Goal: Task Accomplishment & Management: Use online tool/utility

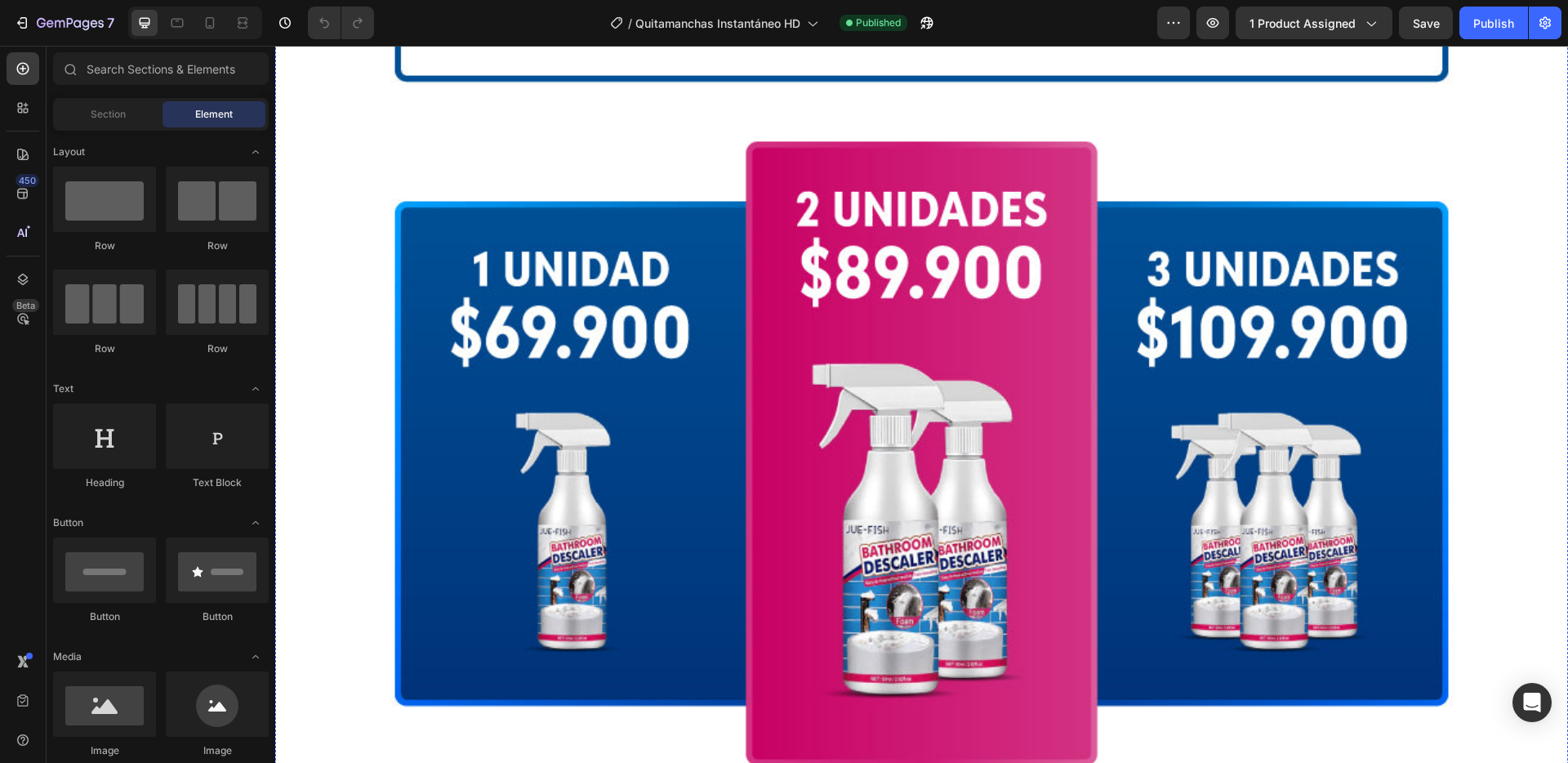
scroll to position [2900, 0]
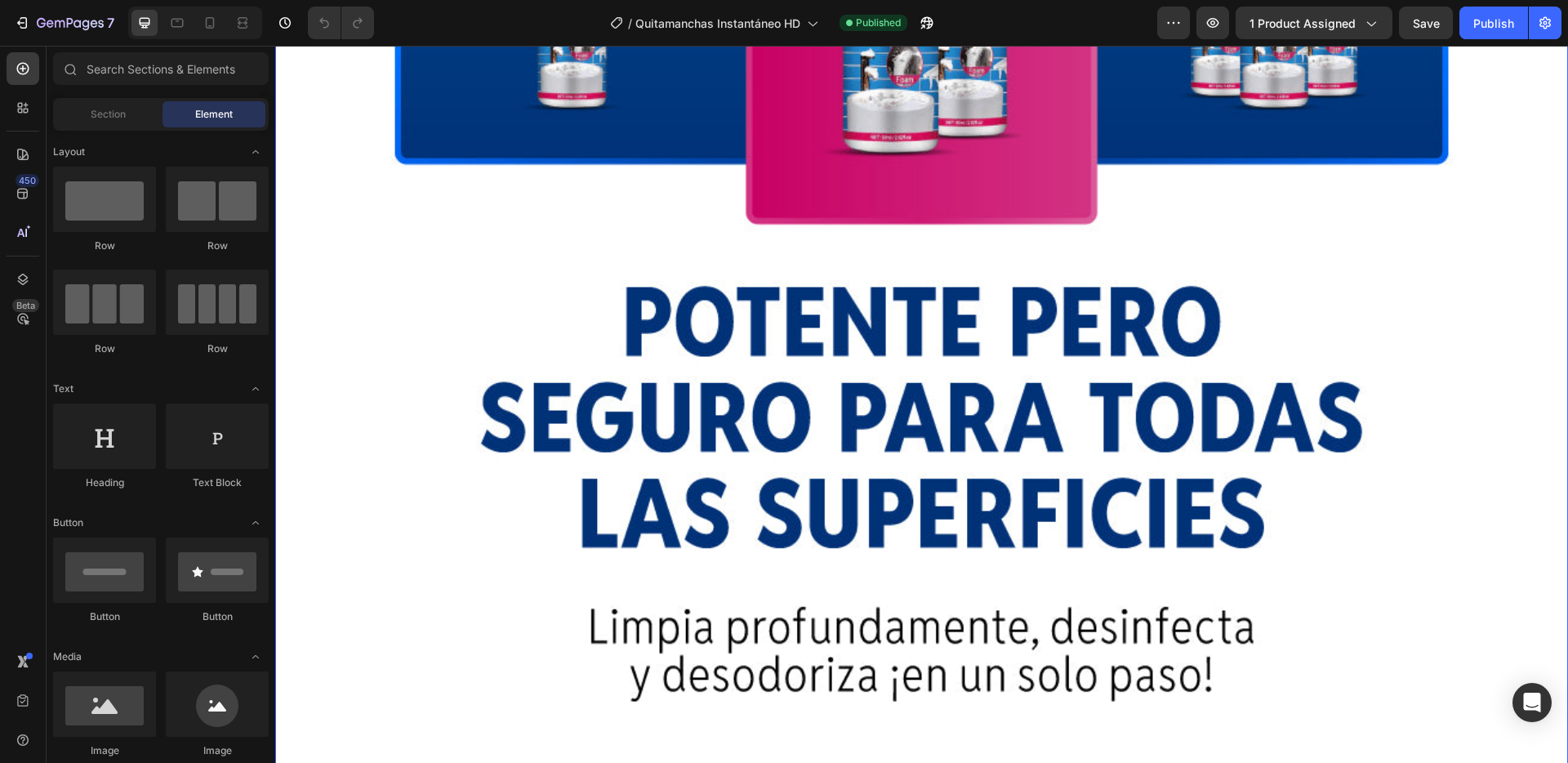
click at [540, 230] on img at bounding box center [922, 329] width 1293 height 1938
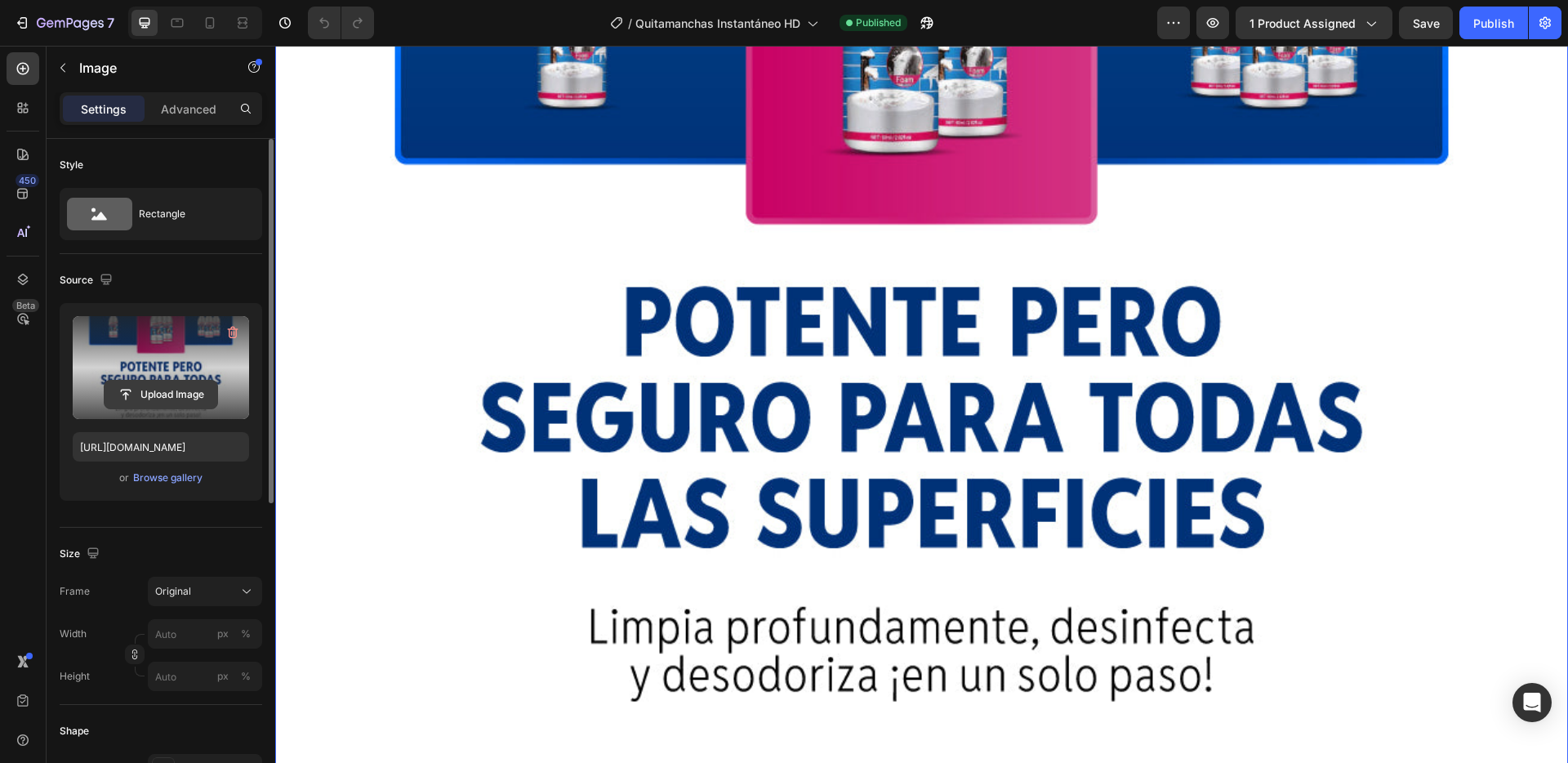
click at [169, 387] on input "file" at bounding box center [161, 394] width 113 height 28
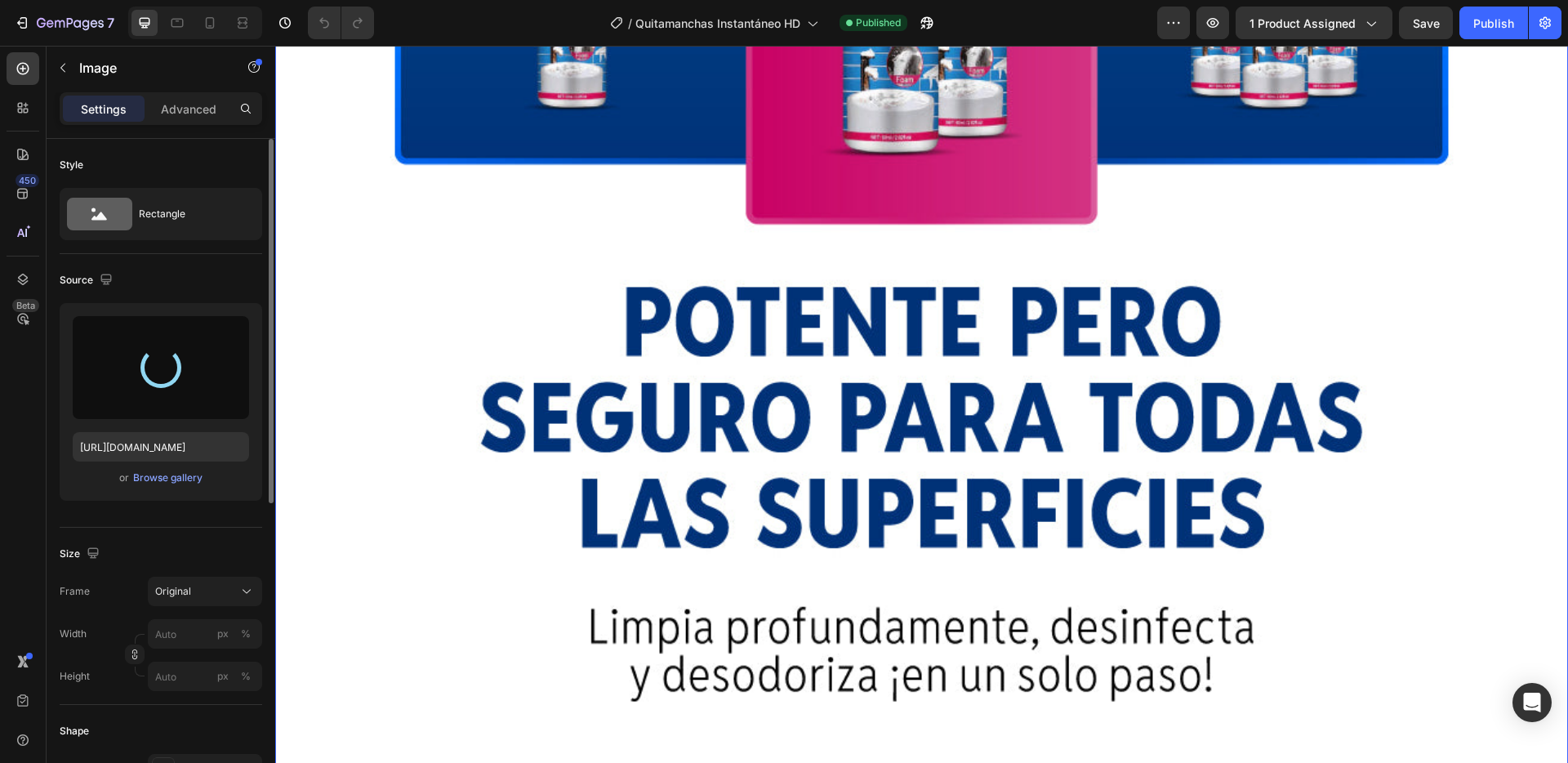
type input "https://cdn.shopify.com/s/files/1/0845/9678/5428/files/gempages_487615480262034…"
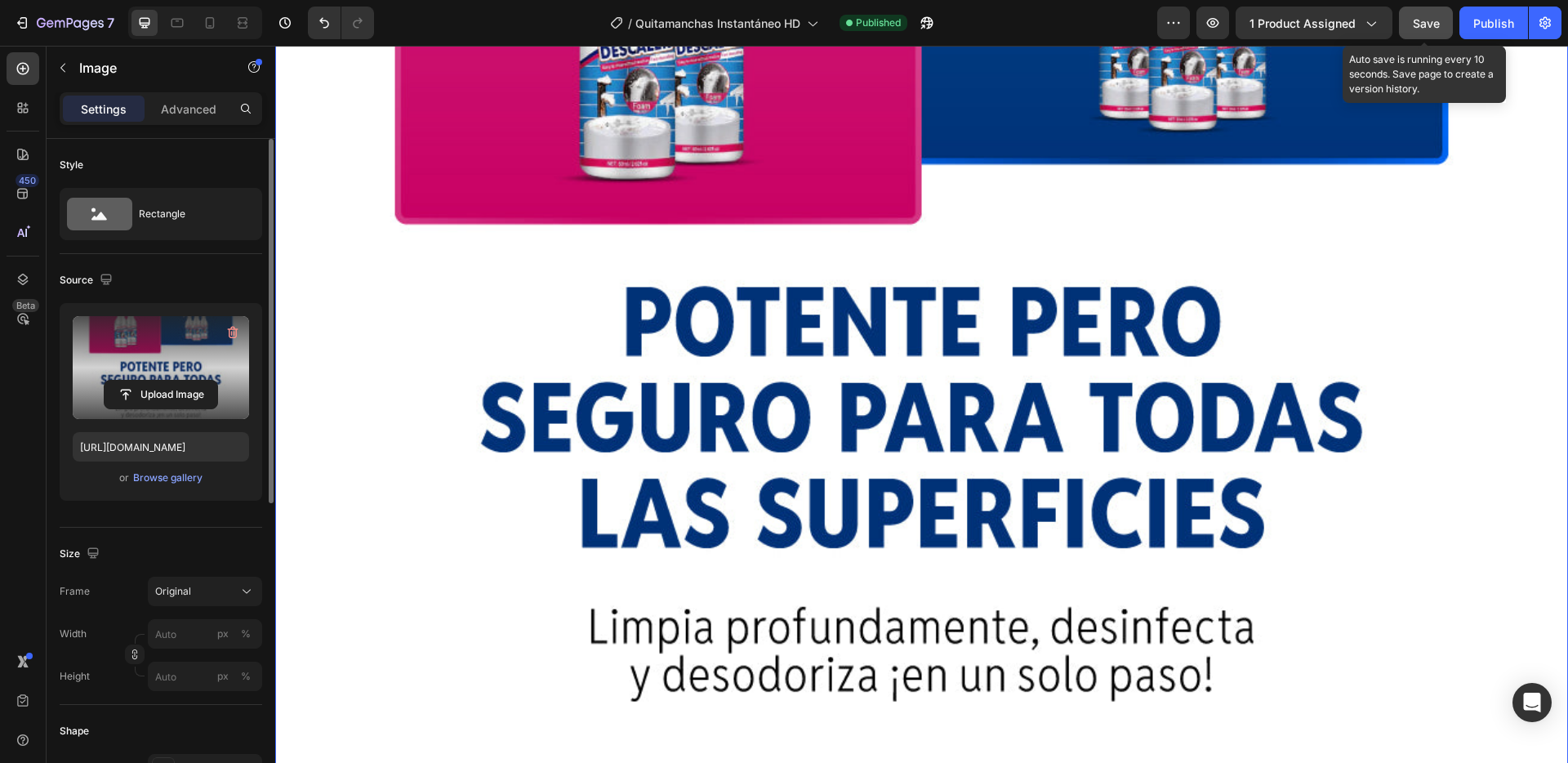
click at [1425, 30] on span "Save" at bounding box center [1426, 22] width 27 height 13
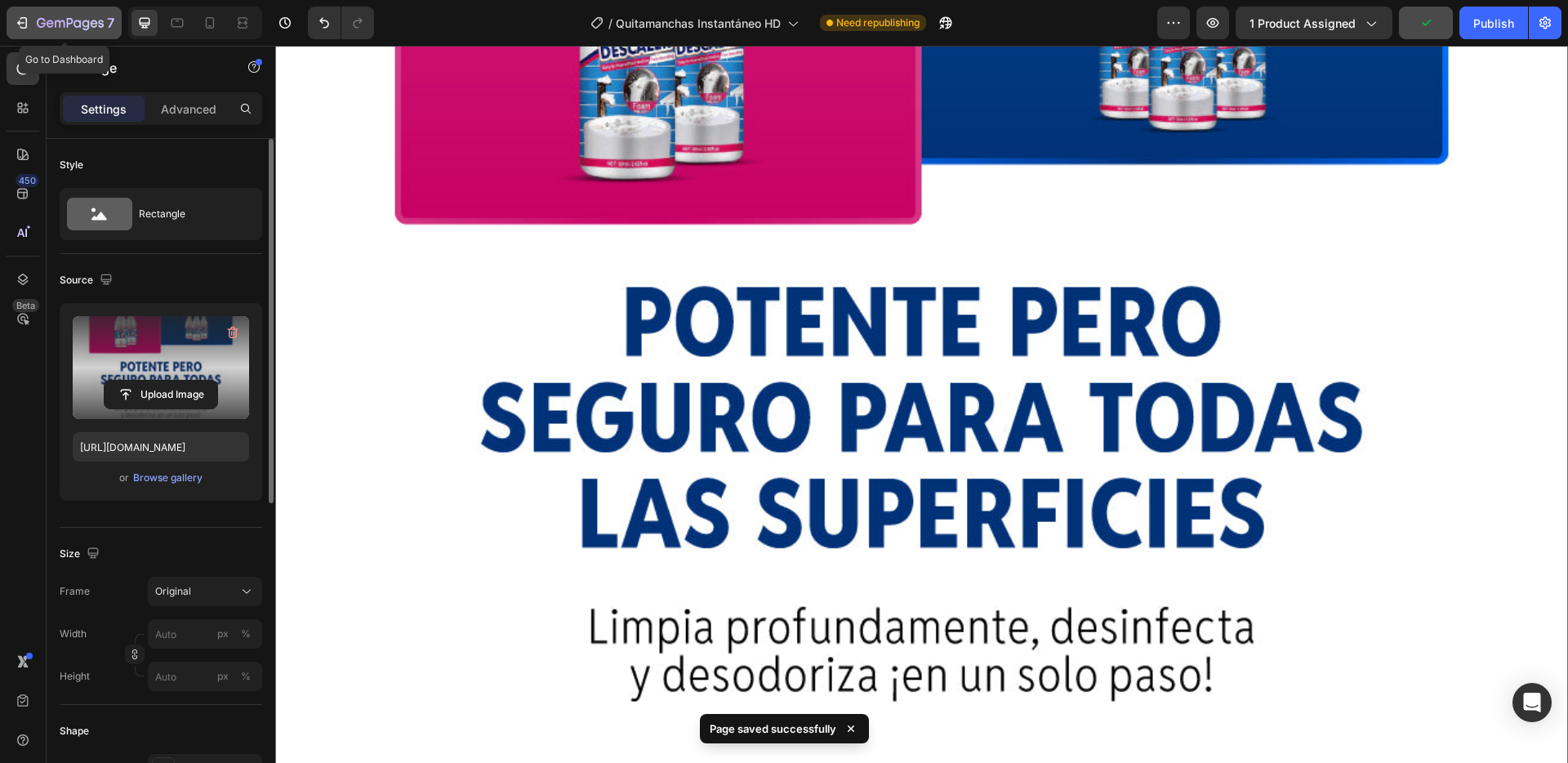
click at [59, 30] on icon "button" at bounding box center [70, 23] width 67 height 13
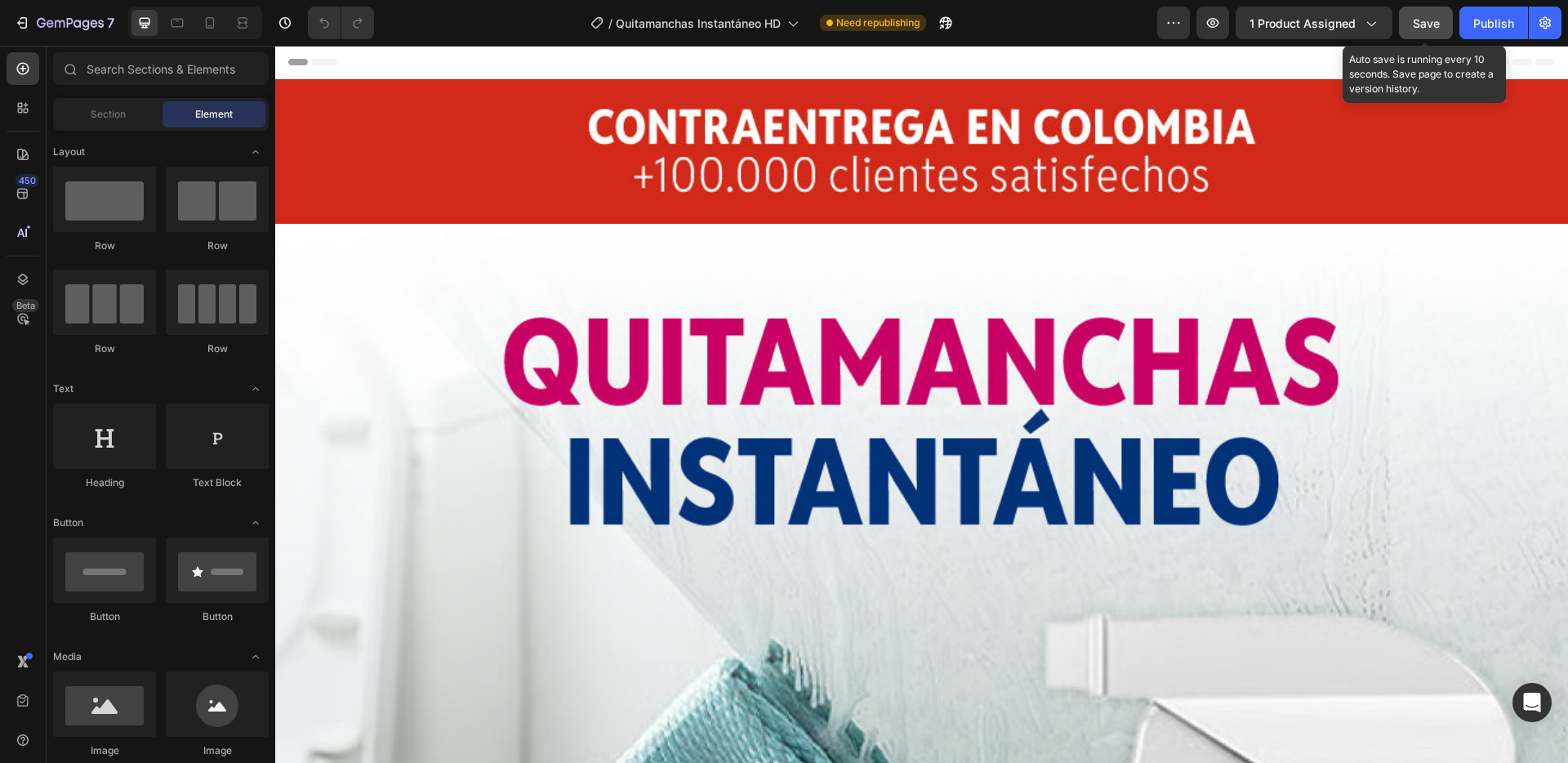
click at [1426, 26] on span "Save" at bounding box center [1426, 22] width 27 height 13
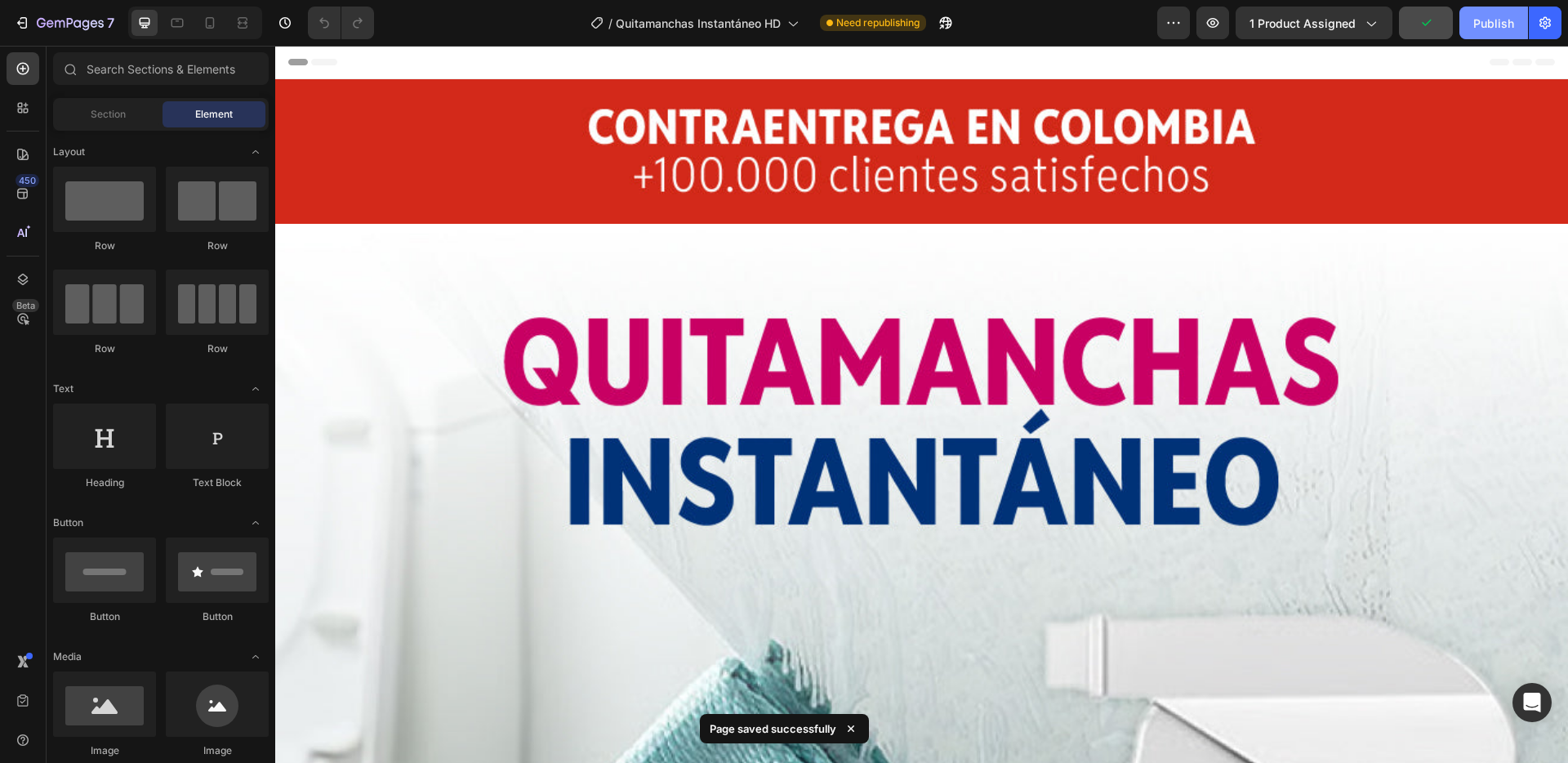
click at [1491, 28] on div "Publish" at bounding box center [1494, 22] width 41 height 17
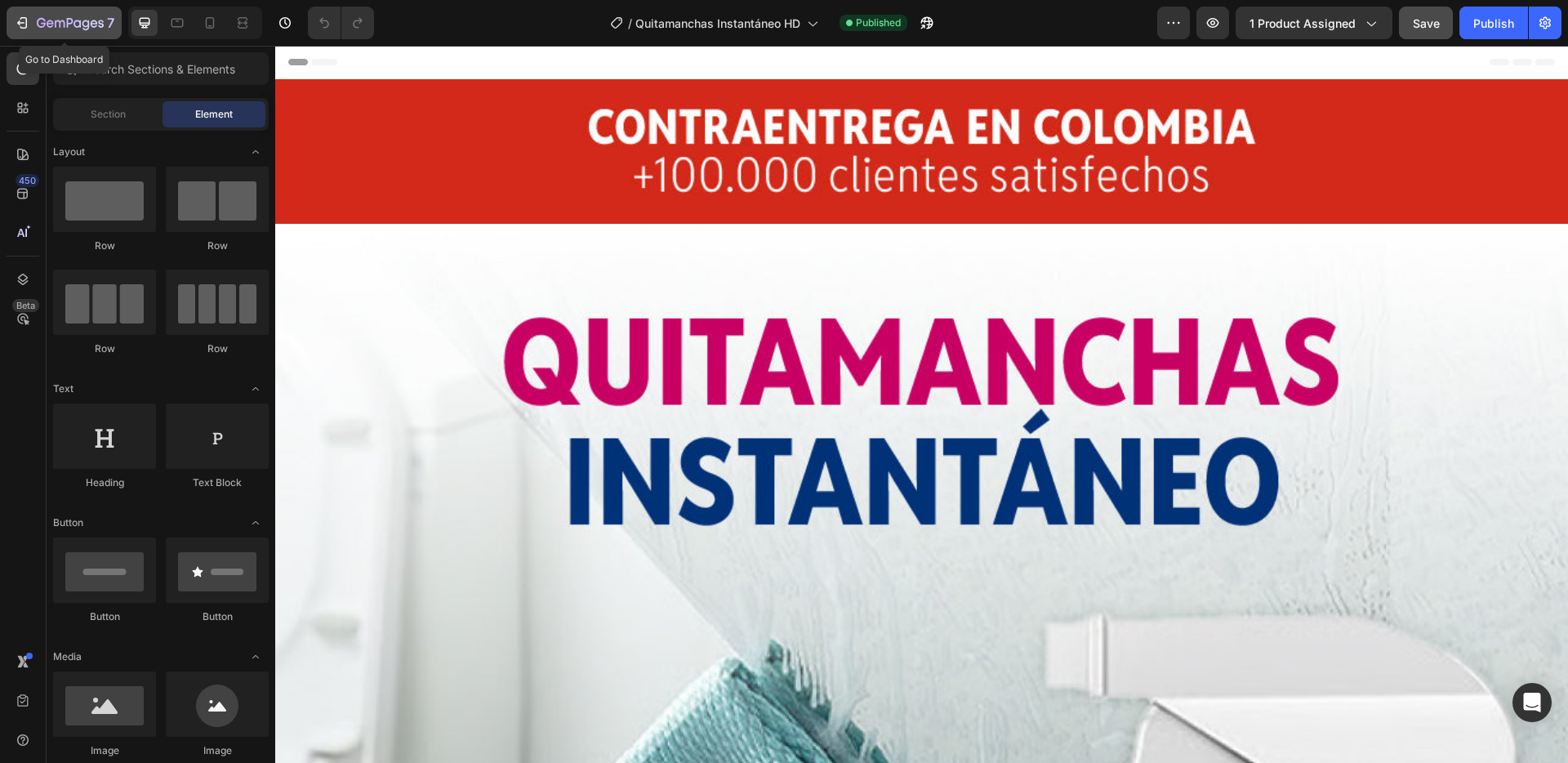
click at [70, 32] on div "7" at bounding box center [75, 23] width 78 height 20
